Goal: Task Accomplishment & Management: Complete application form

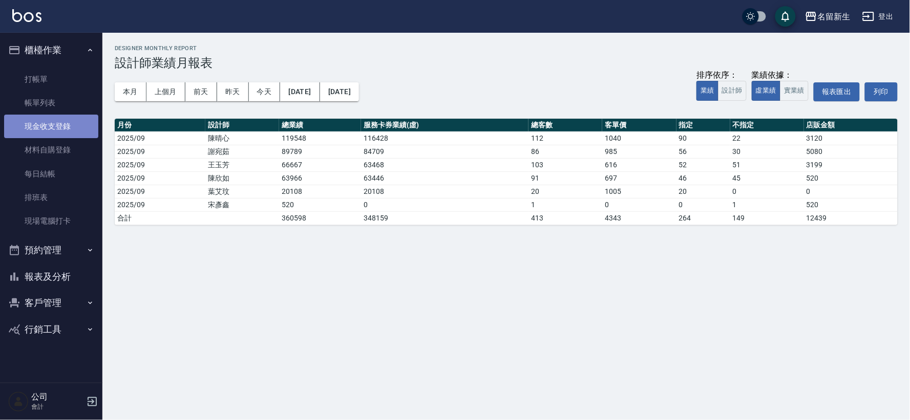
click at [77, 129] on link "現金收支登錄" at bounding box center [51, 127] width 94 height 24
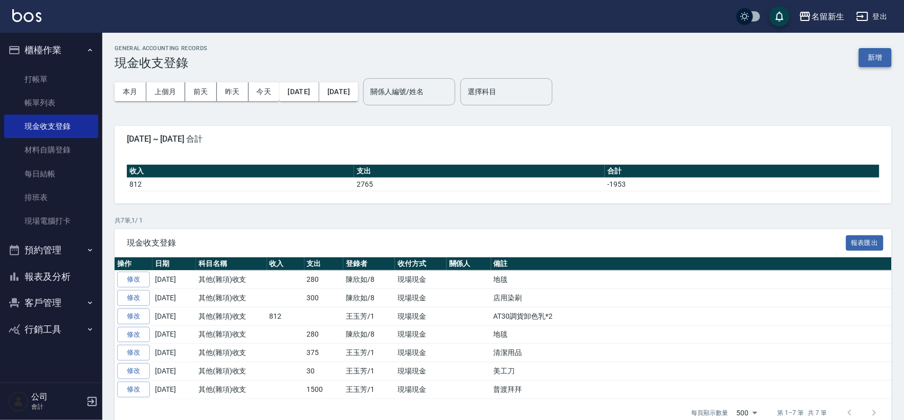
click at [874, 60] on button "新增" at bounding box center [875, 57] width 33 height 19
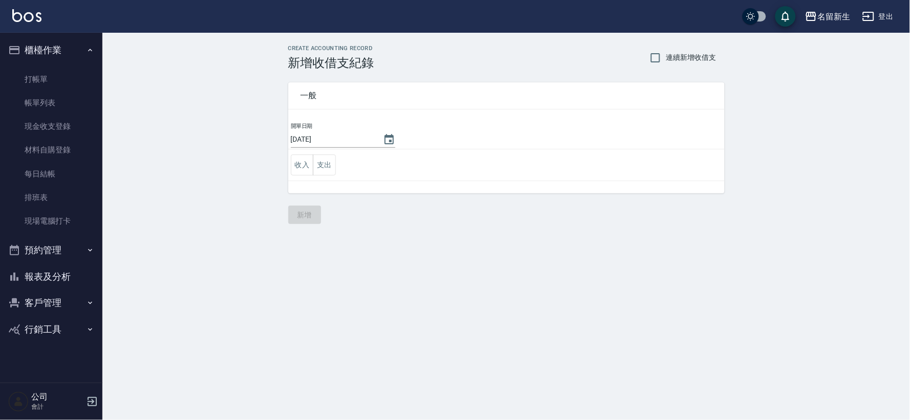
drag, startPoint x: 319, startPoint y: 166, endPoint x: 379, endPoint y: 170, distance: 60.0
click at [318, 166] on button "支出" at bounding box center [324, 165] width 23 height 21
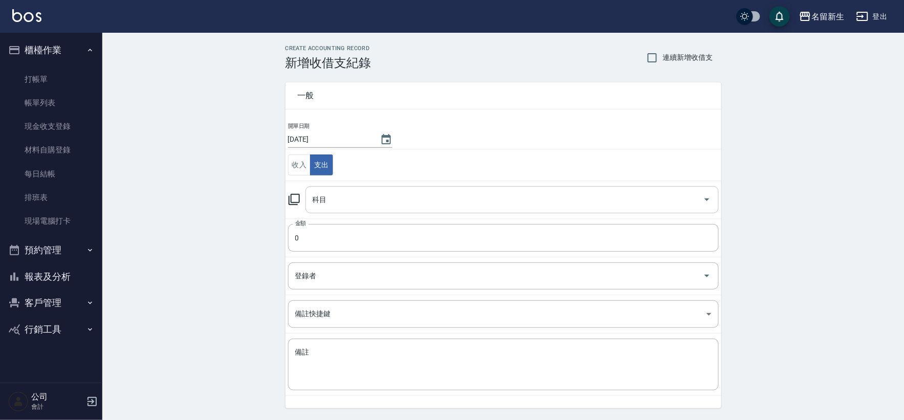
click at [343, 211] on div "科目" at bounding box center [513, 199] width 414 height 27
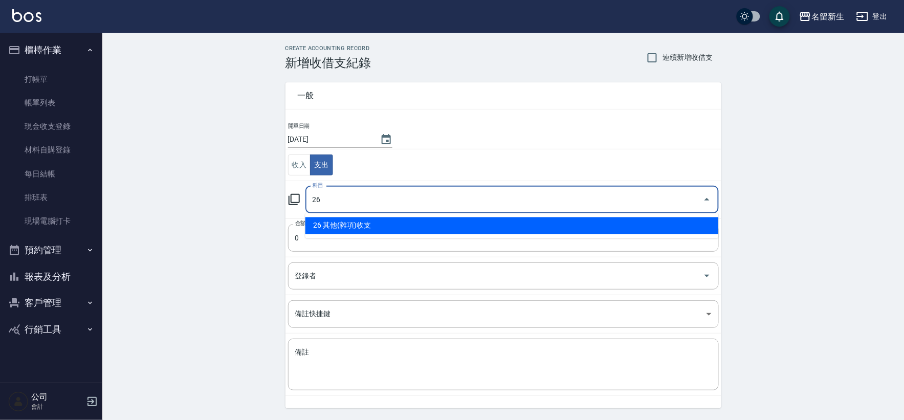
type input "26 其他(雜項)收支"
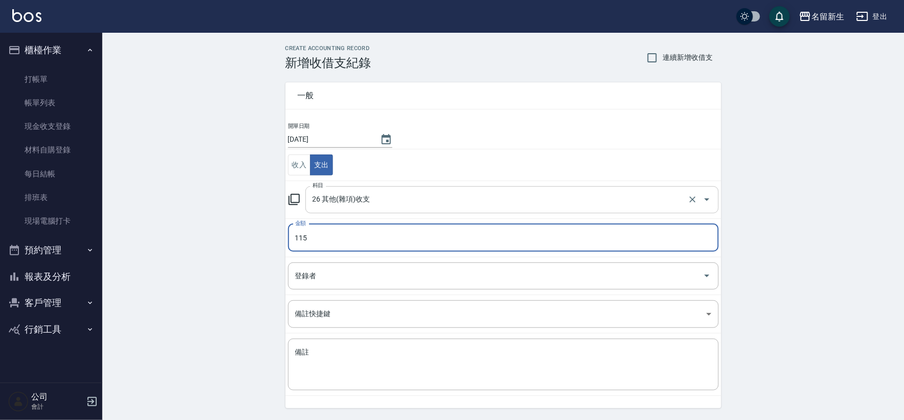
type input "115"
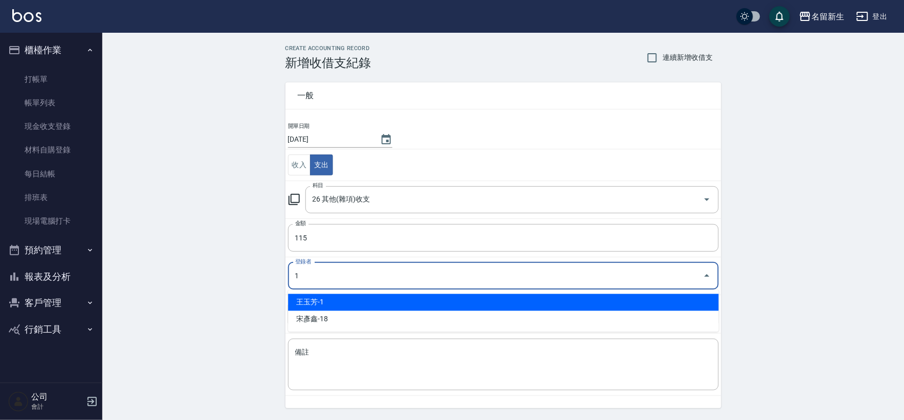
type input "王玉芳-1"
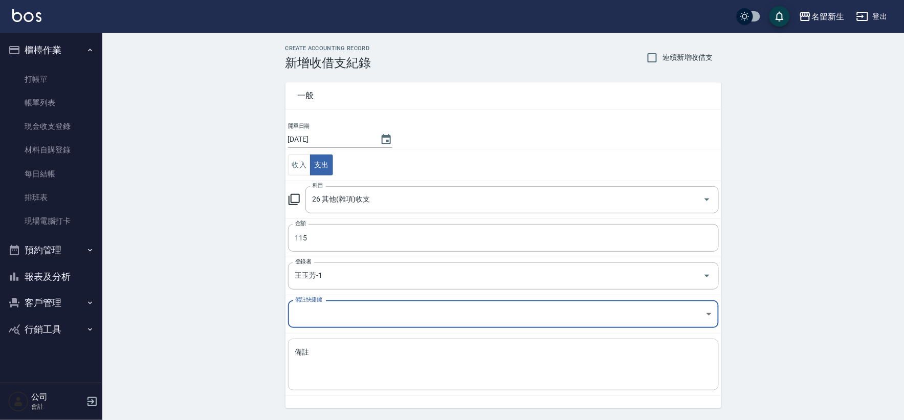
click at [291, 345] on div "x 備註" at bounding box center [503, 365] width 431 height 52
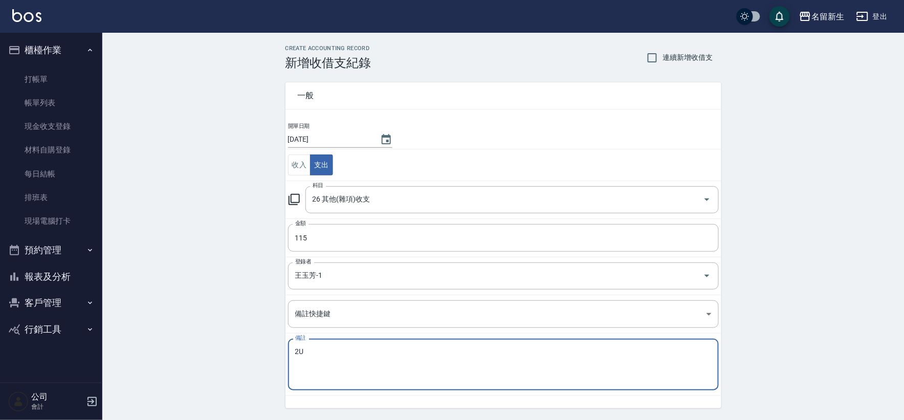
type textarea "2"
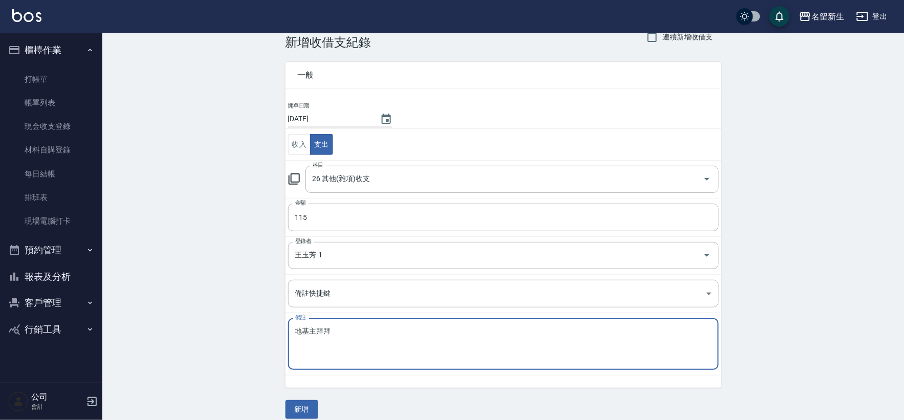
scroll to position [32, 0]
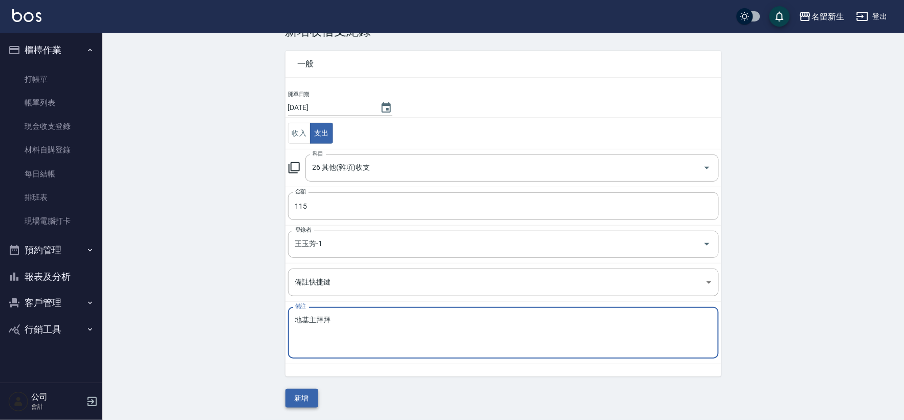
type textarea "地基主拜拜"
click at [310, 401] on button "新增" at bounding box center [302, 398] width 33 height 19
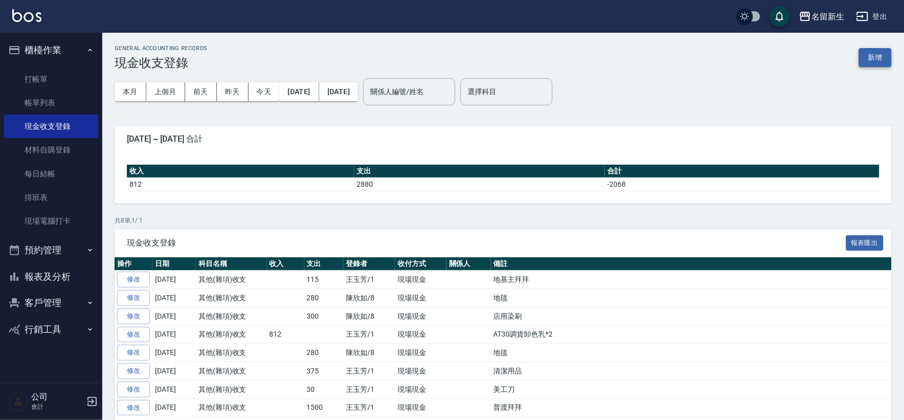
click at [884, 58] on button "新增" at bounding box center [875, 57] width 33 height 19
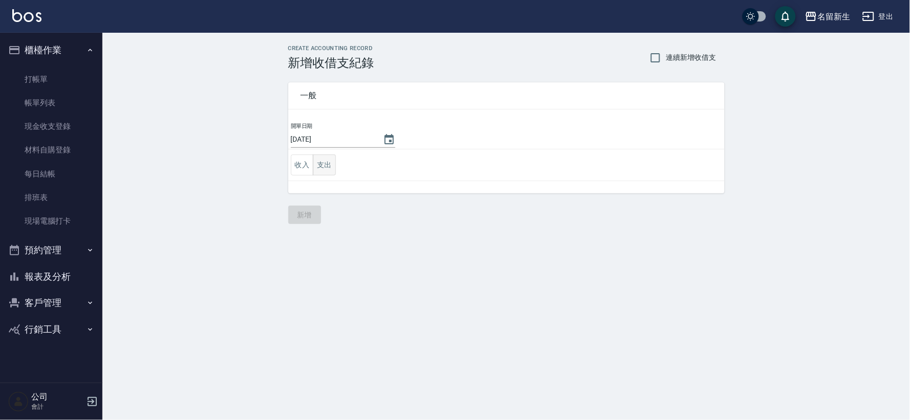
click at [333, 164] on button "支出" at bounding box center [324, 165] width 23 height 21
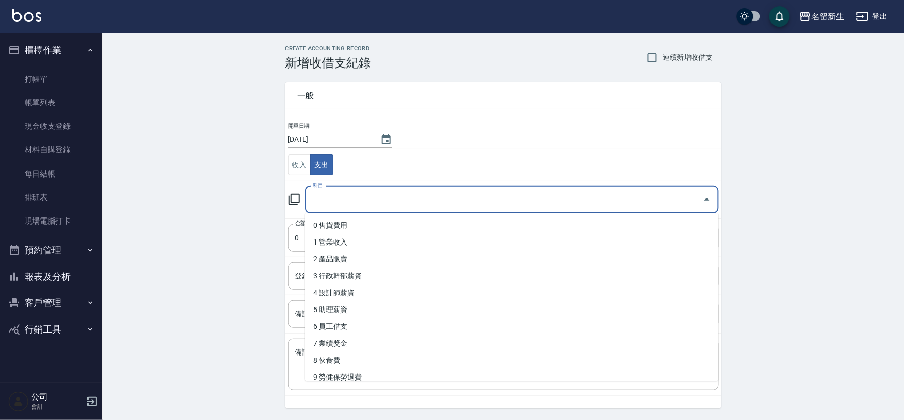
click at [332, 196] on input "科目" at bounding box center [504, 200] width 389 height 18
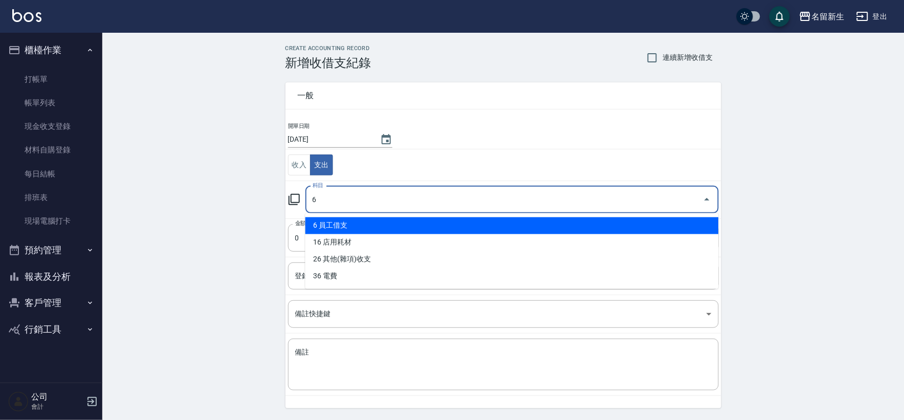
type input "6 員工借支"
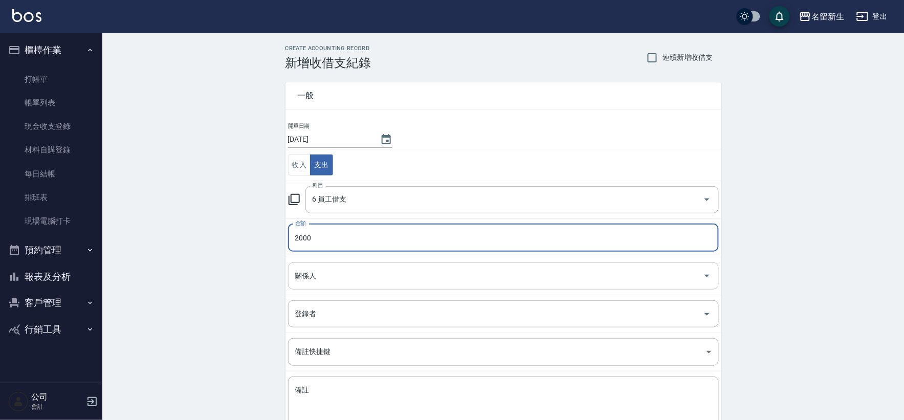
type input "2000"
click at [386, 280] on input "關係人" at bounding box center [496, 276] width 406 height 18
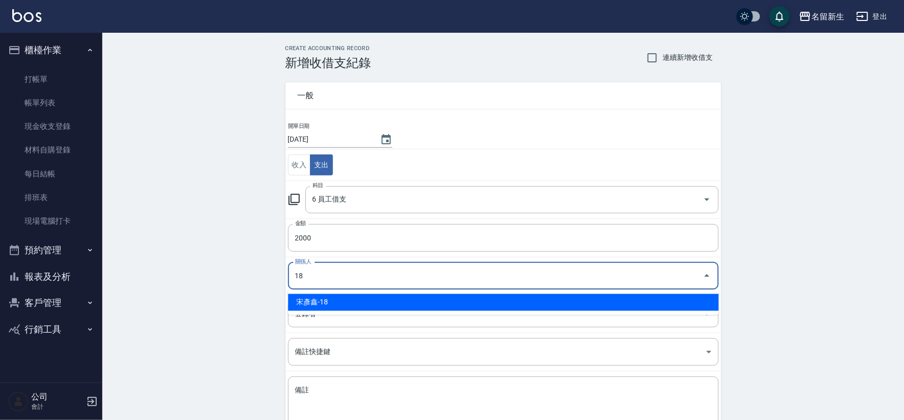
type input "宋彥鑫-18"
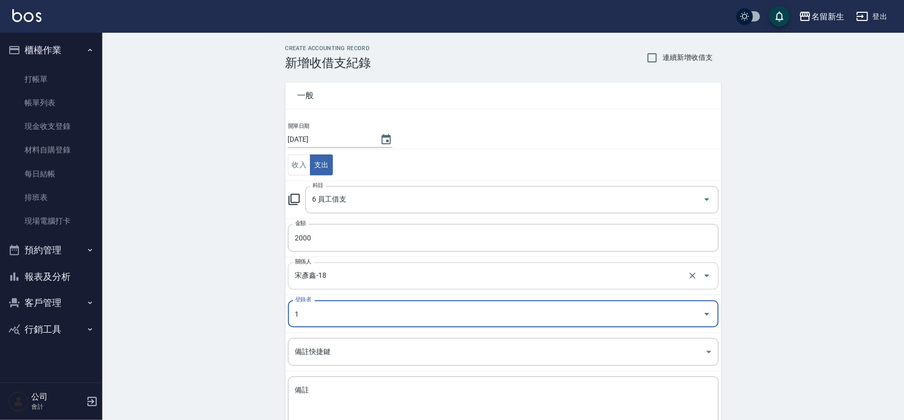
type input "王玉芳-1"
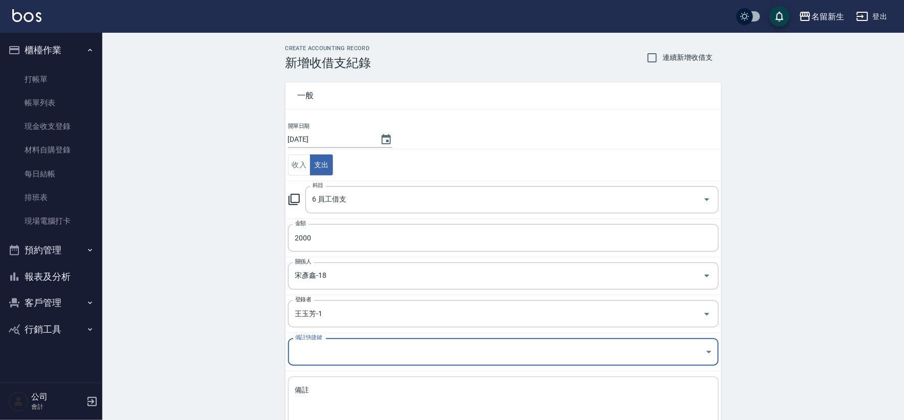
click at [332, 401] on textarea "備註" at bounding box center [503, 402] width 417 height 35
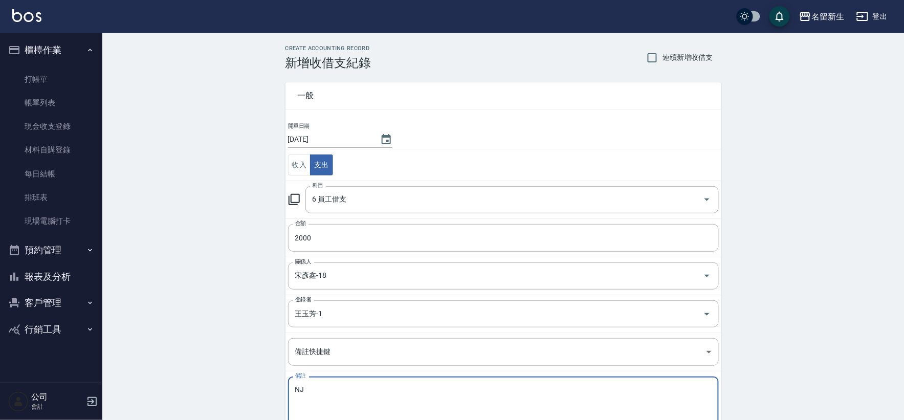
type textarea "N"
type textarea "[PERSON_NAME]借支2000"
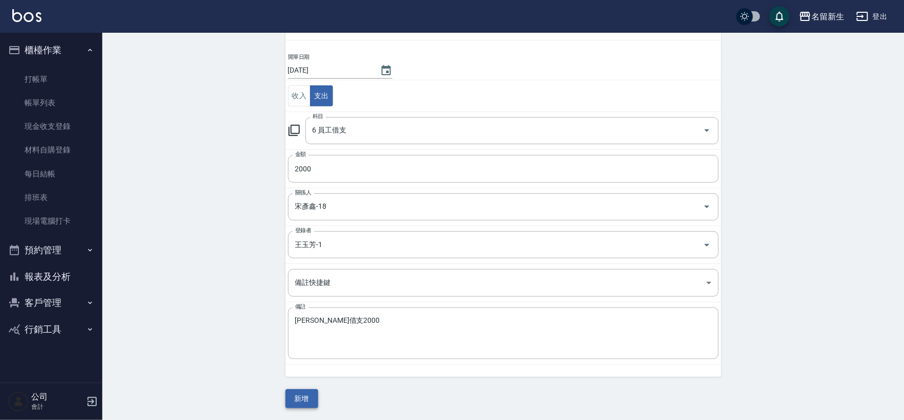
scroll to position [70, 0]
click at [300, 402] on button "新增" at bounding box center [302, 398] width 33 height 19
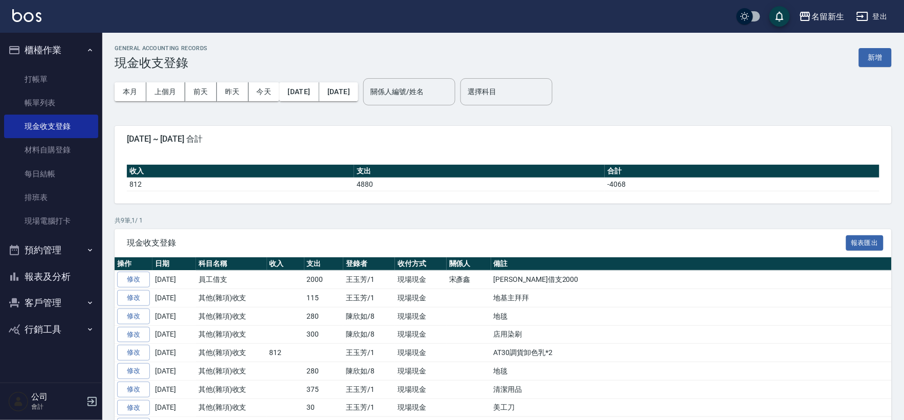
drag, startPoint x: 46, startPoint y: 306, endPoint x: 694, endPoint y: 256, distance: 649.3
drag, startPoint x: 694, startPoint y: 256, endPoint x: 52, endPoint y: 292, distance: 642.3
click at [53, 291] on button "客戶管理" at bounding box center [51, 303] width 94 height 27
click at [49, 326] on link "客戶列表" at bounding box center [51, 332] width 94 height 24
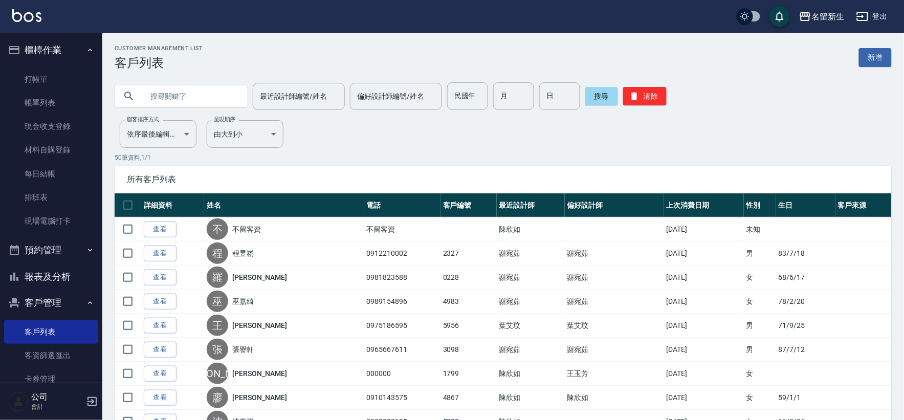
click at [178, 95] on input "text" at bounding box center [191, 96] width 96 height 28
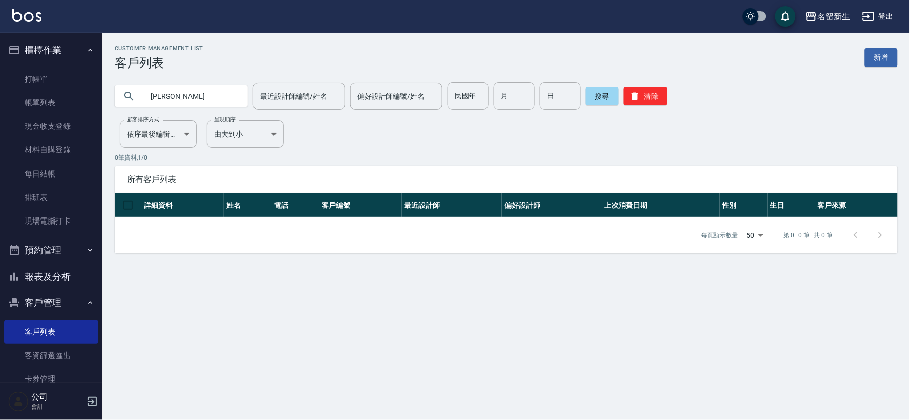
type input "[PERSON_NAME]"
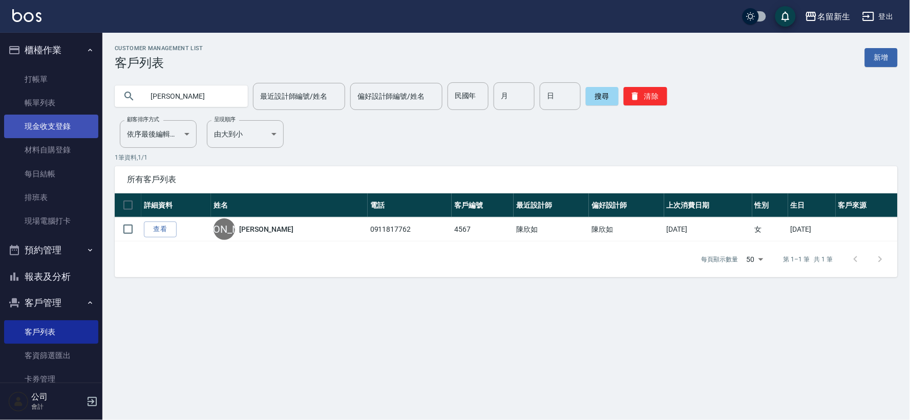
click at [84, 130] on link "現金收支登錄" at bounding box center [51, 127] width 94 height 24
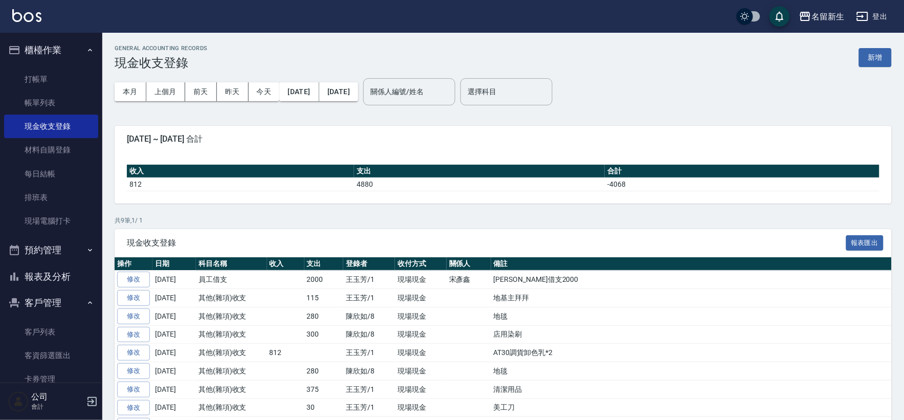
drag, startPoint x: 201, startPoint y: 74, endPoint x: 773, endPoint y: 339, distance: 631.1
click at [773, 339] on td "店用染刷" at bounding box center [691, 335] width 401 height 18
click at [886, 60] on button "新增" at bounding box center [875, 57] width 33 height 19
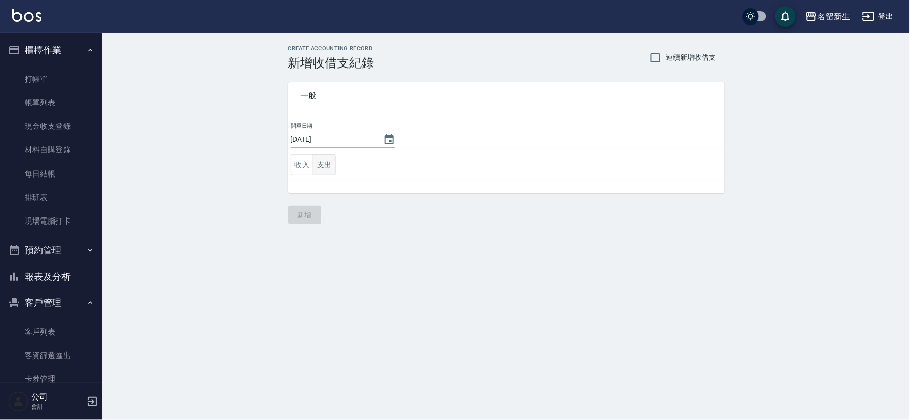
click at [333, 171] on button "支出" at bounding box center [324, 165] width 23 height 21
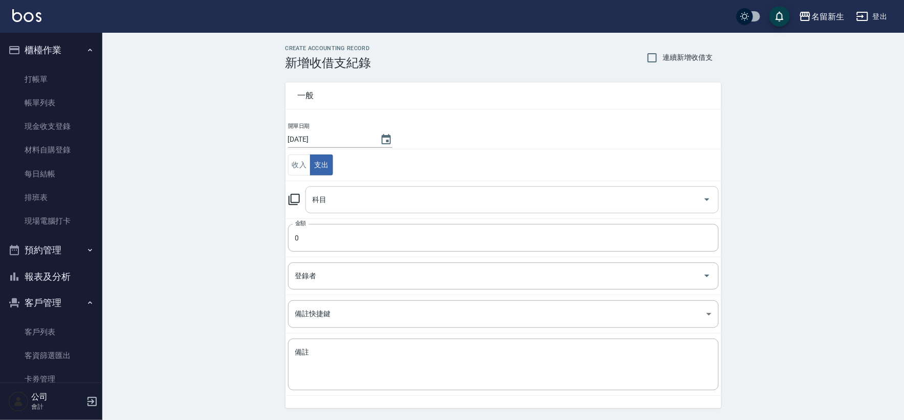
click at [321, 208] on input "科目" at bounding box center [504, 200] width 389 height 18
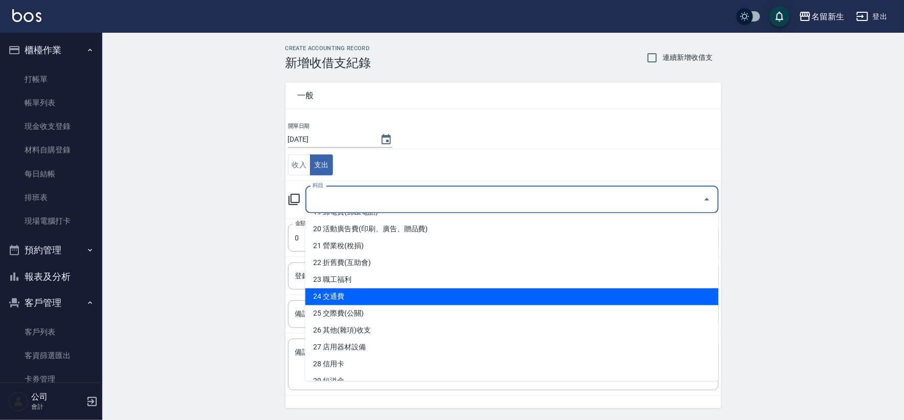
scroll to position [398, 0]
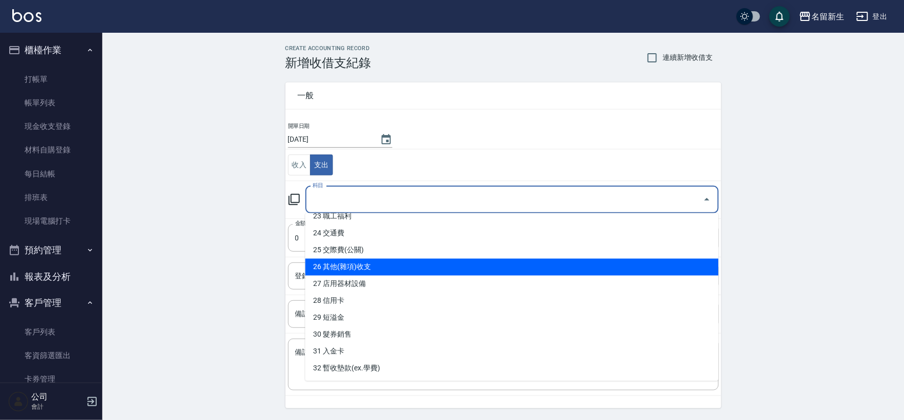
click at [372, 263] on li "26 其他(雜項)收支" at bounding box center [513, 267] width 414 height 17
type input "26 其他(雜項)收支"
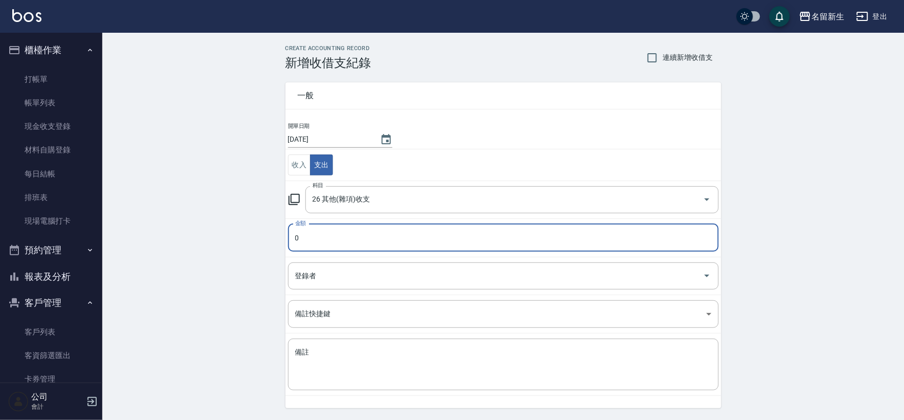
click at [380, 236] on input "0" at bounding box center [503, 238] width 431 height 28
type input "130"
click at [386, 262] on td "登錄者 登錄者" at bounding box center [504, 276] width 436 height 38
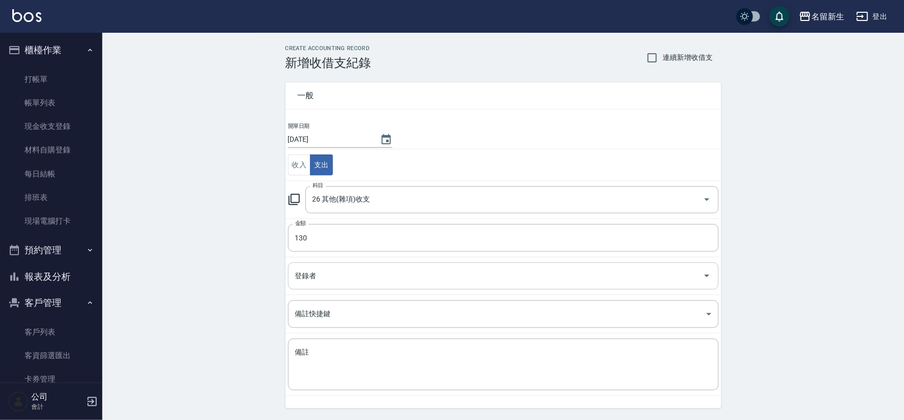
click at [386, 267] on div "登錄者" at bounding box center [503, 276] width 431 height 27
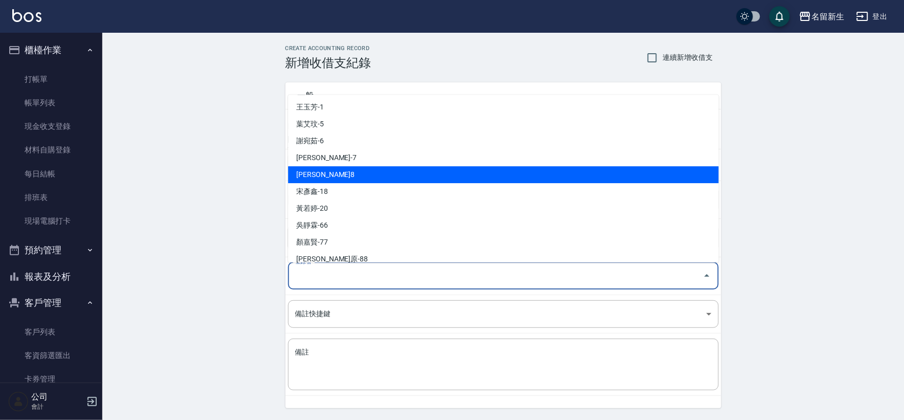
click at [427, 175] on li "[PERSON_NAME]8" at bounding box center [503, 174] width 431 height 17
type input "[PERSON_NAME]8"
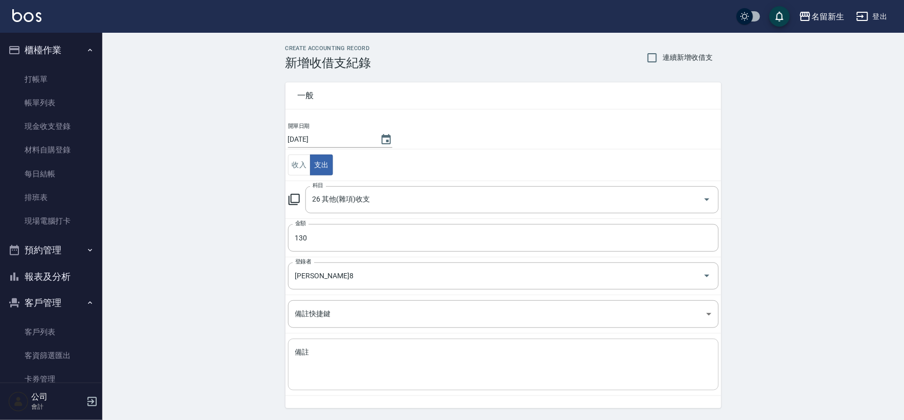
click at [348, 341] on div "x 備註" at bounding box center [503, 365] width 431 height 52
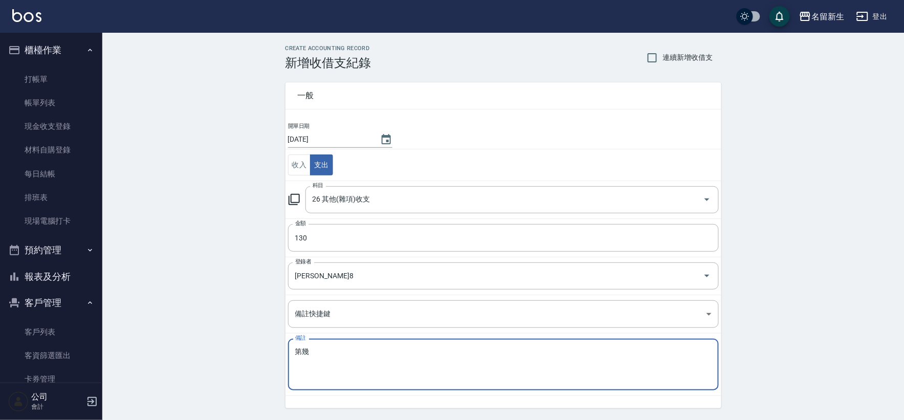
type textarea "第"
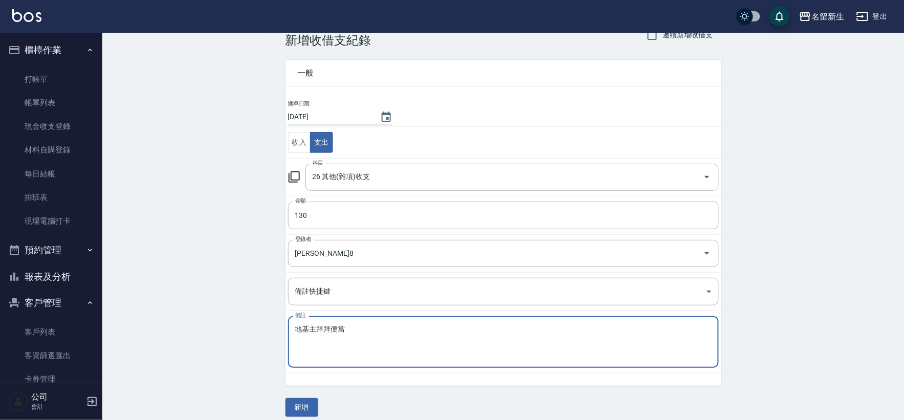
scroll to position [32, 0]
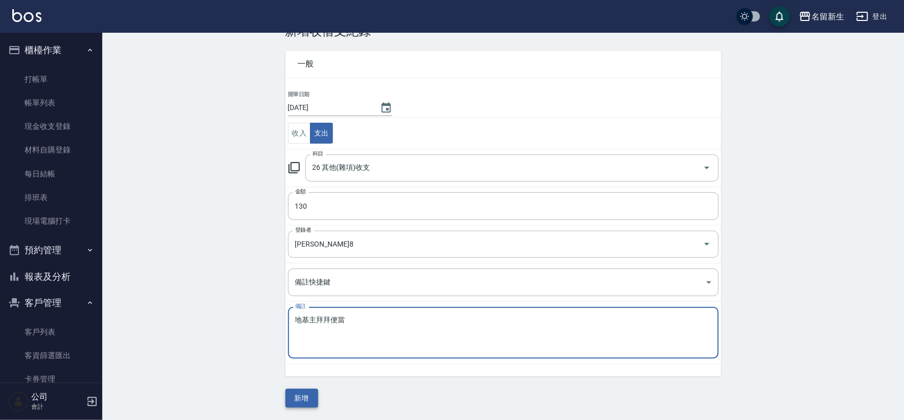
type textarea "地基主拜拜便當"
click at [305, 401] on button "新增" at bounding box center [302, 398] width 33 height 19
